Goal: Task Accomplishment & Management: Manage account settings

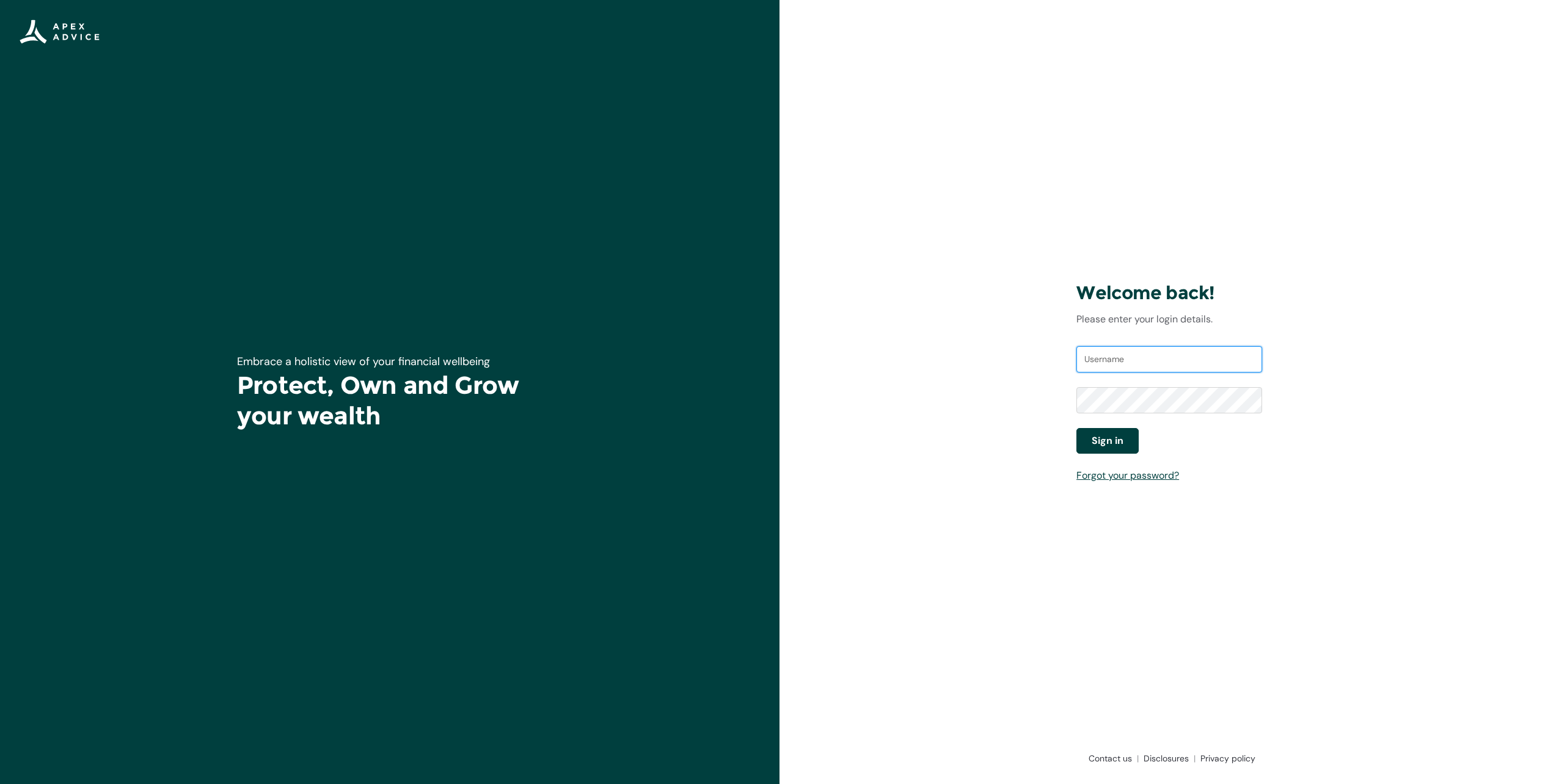
type input "[EMAIL_ADDRESS][DOMAIN_NAME]"
click at [1097, 439] on span "Sign in" at bounding box center [1107, 441] width 32 height 14
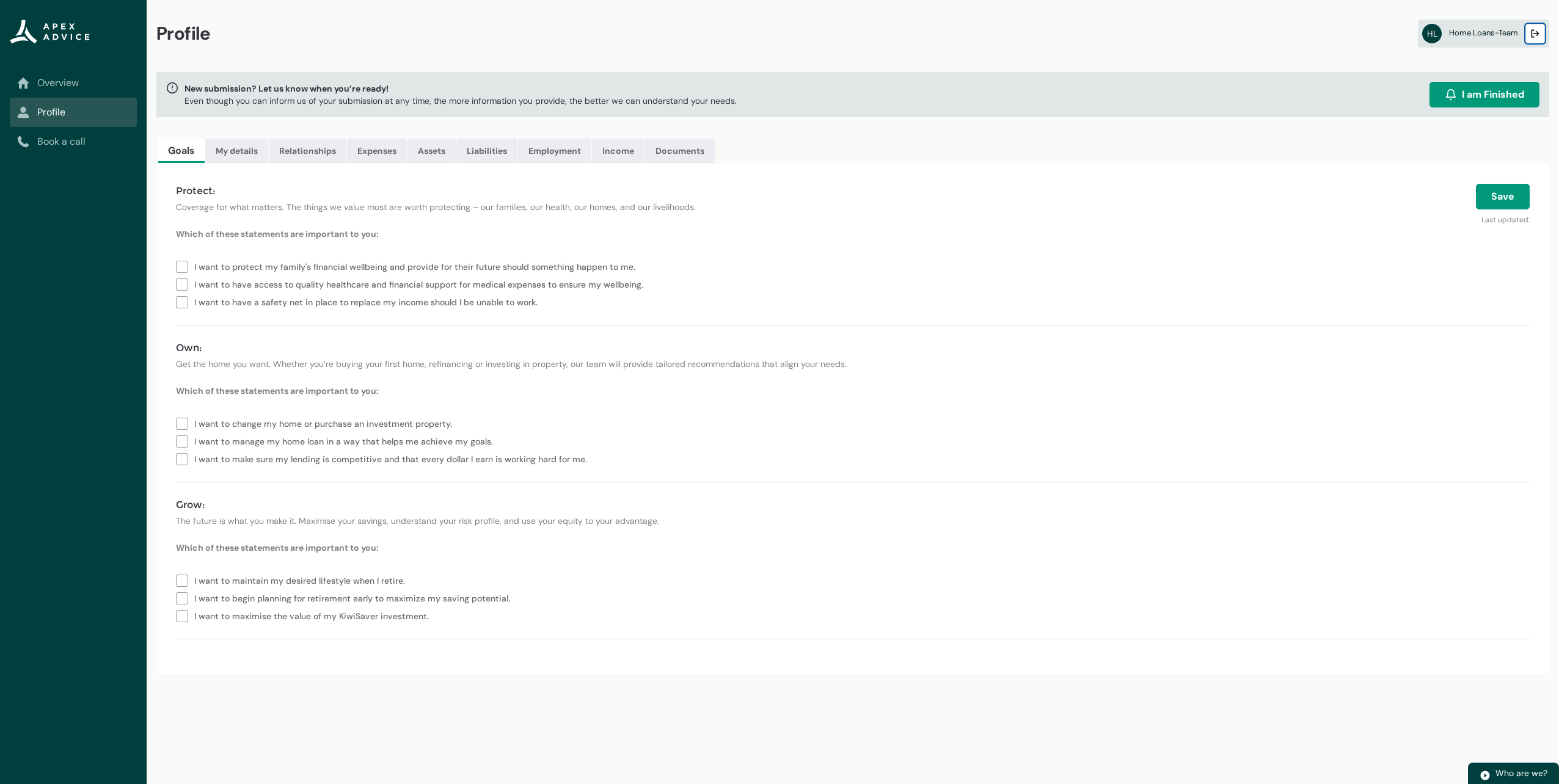
click at [1530, 36] on button "Logout" at bounding box center [1535, 33] width 19 height 19
